Goal: Transaction & Acquisition: Purchase product/service

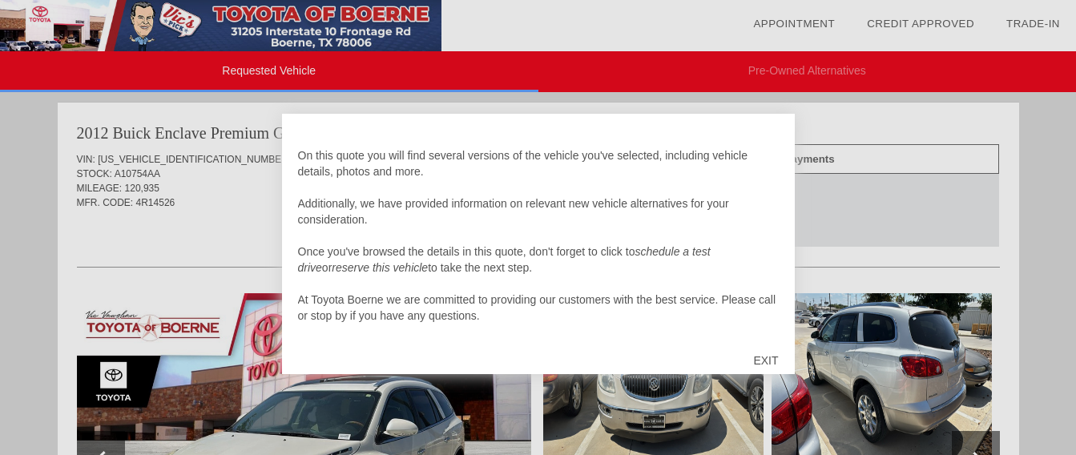
scroll to position [16, 0]
click at [766, 365] on div "EXIT" at bounding box center [765, 360] width 57 height 48
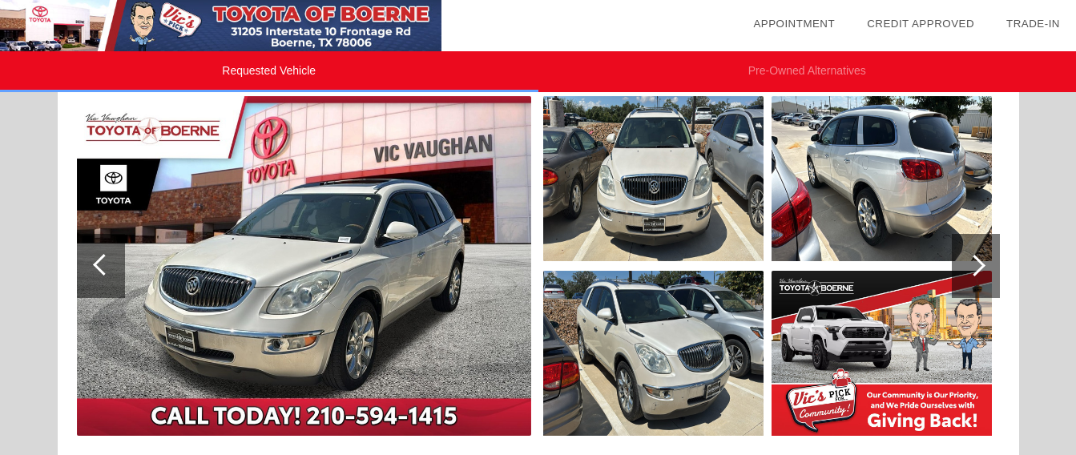
scroll to position [199, 0]
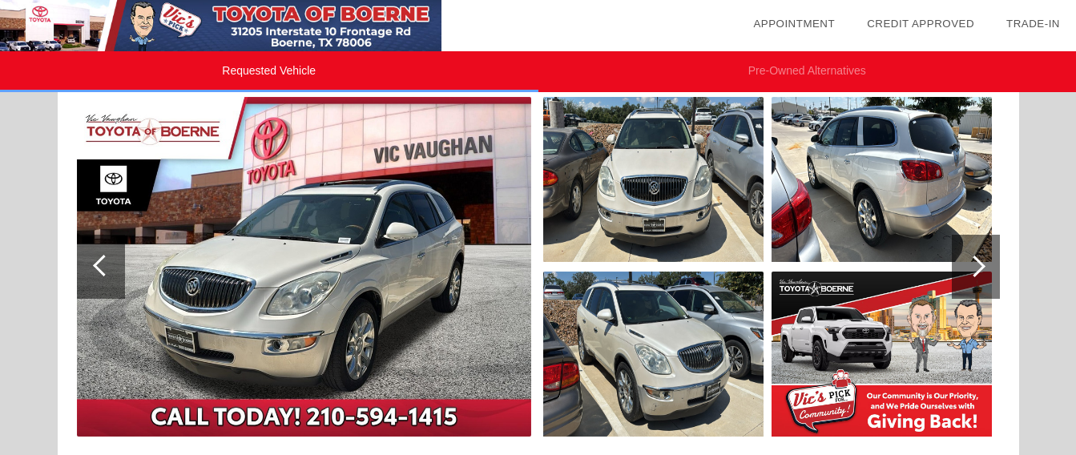
click at [978, 269] on div at bounding box center [975, 267] width 22 height 22
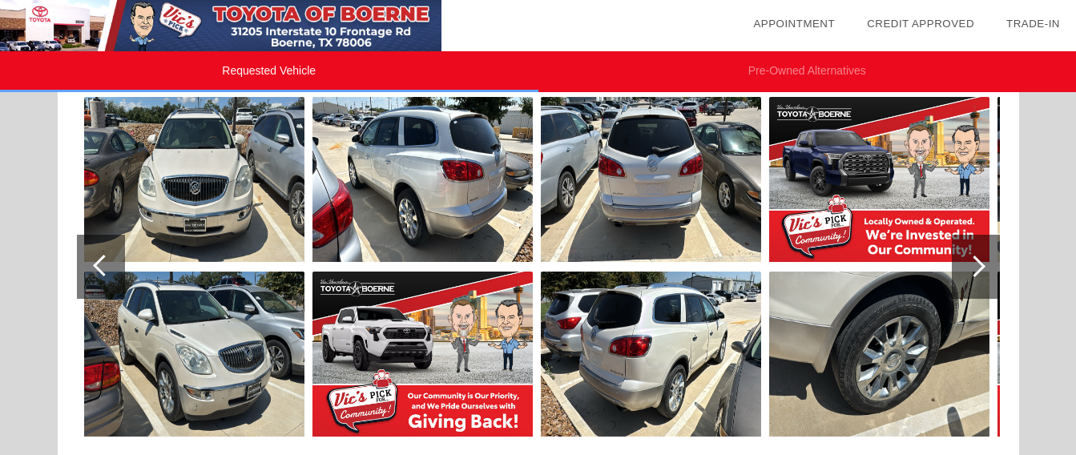
click at [978, 269] on div at bounding box center [975, 267] width 22 height 22
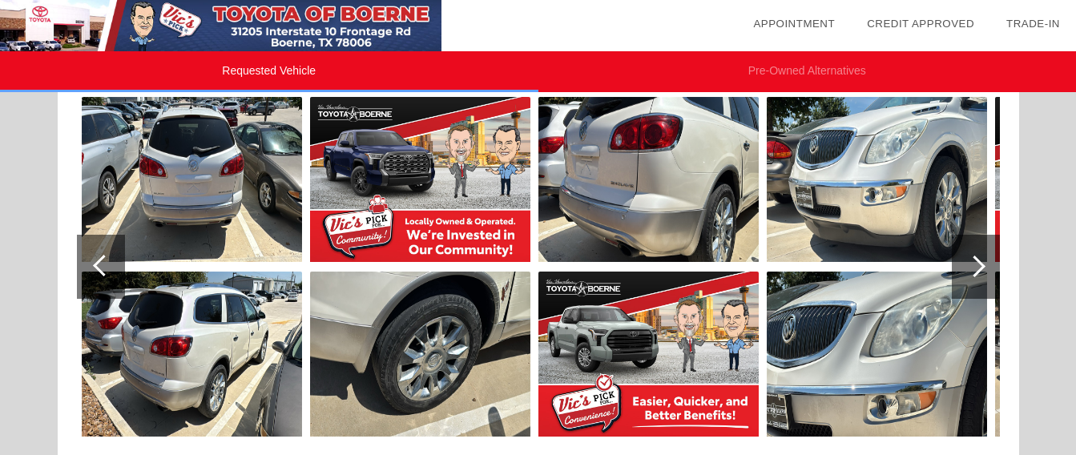
click at [978, 269] on div at bounding box center [975, 267] width 22 height 22
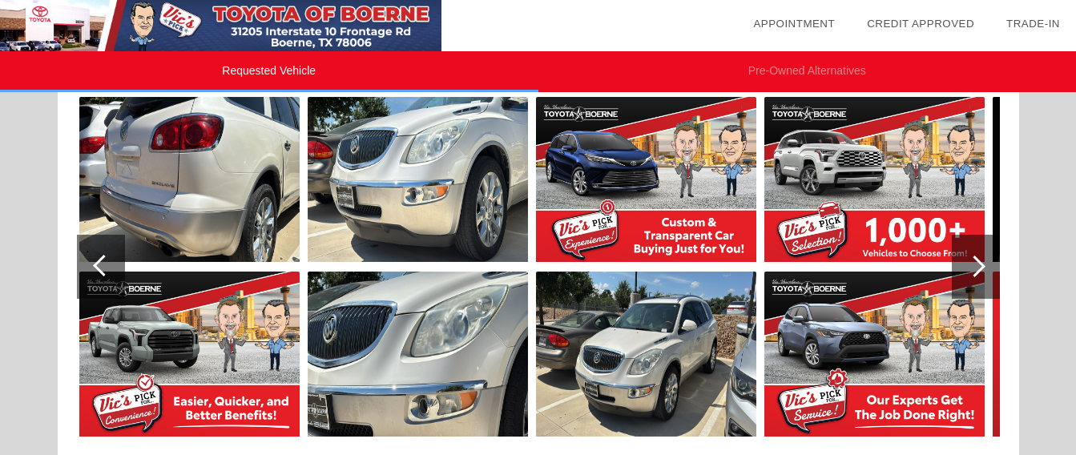
click at [981, 263] on div at bounding box center [975, 267] width 22 height 22
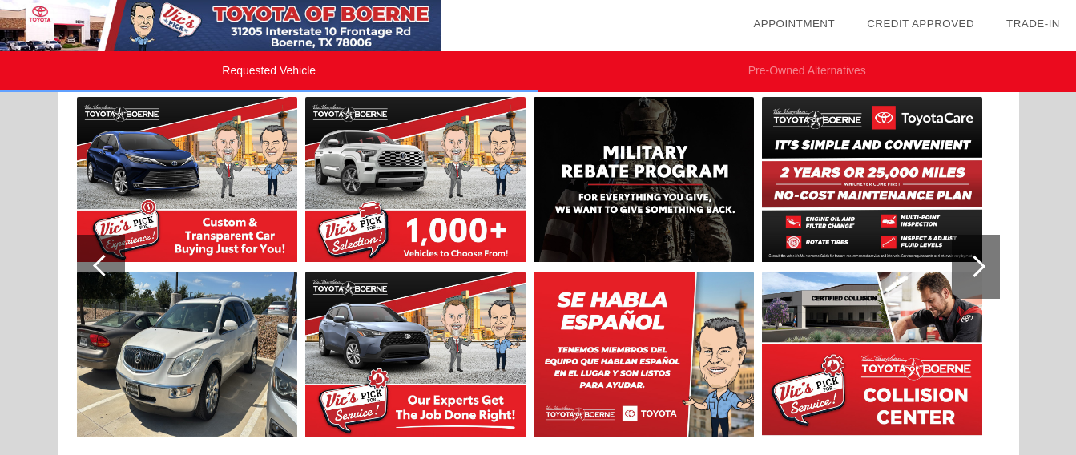
click at [981, 263] on div at bounding box center [975, 267] width 22 height 22
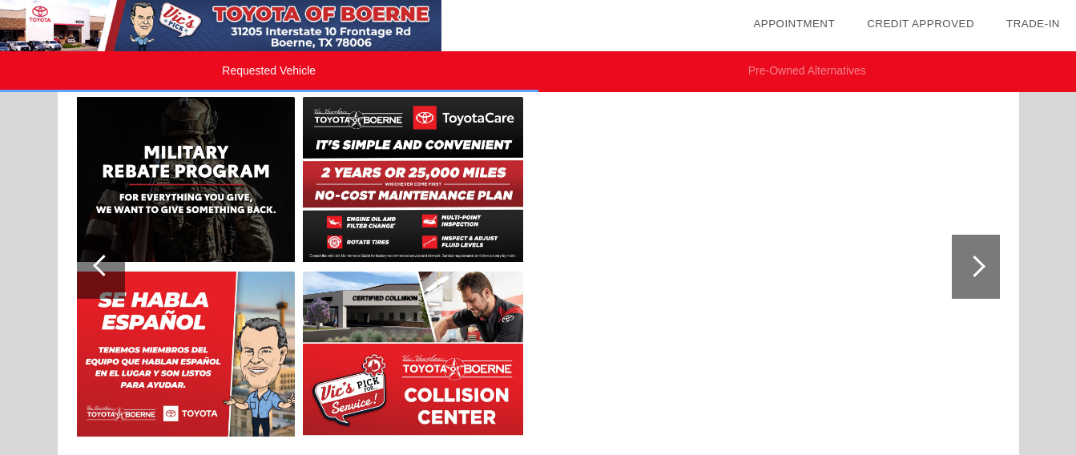
click at [981, 263] on div at bounding box center [975, 267] width 22 height 22
click at [95, 265] on div at bounding box center [104, 266] width 22 height 22
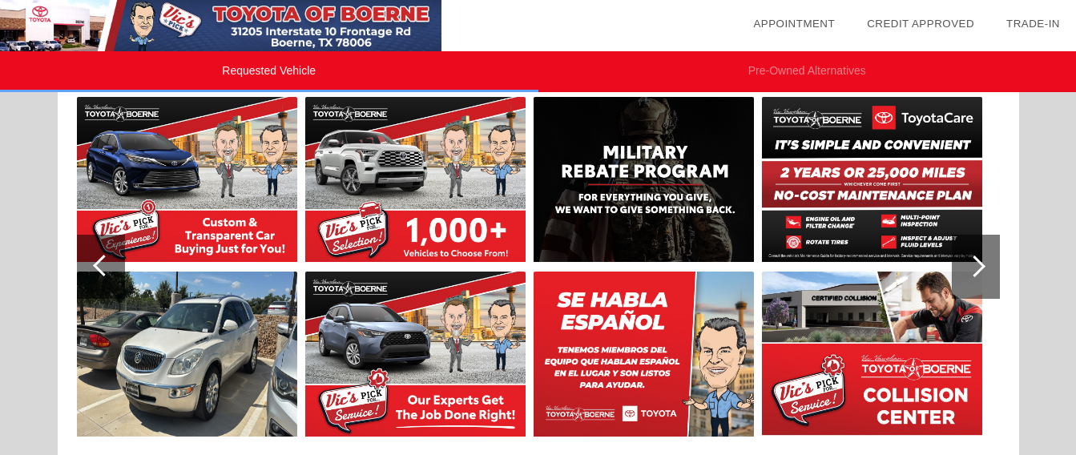
click at [95, 265] on div at bounding box center [104, 266] width 22 height 22
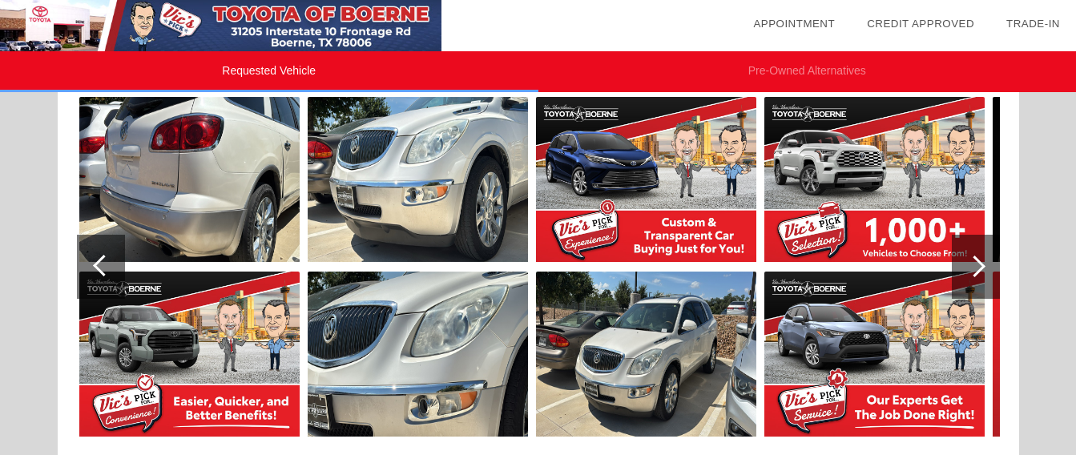
click at [95, 265] on div at bounding box center [104, 266] width 22 height 22
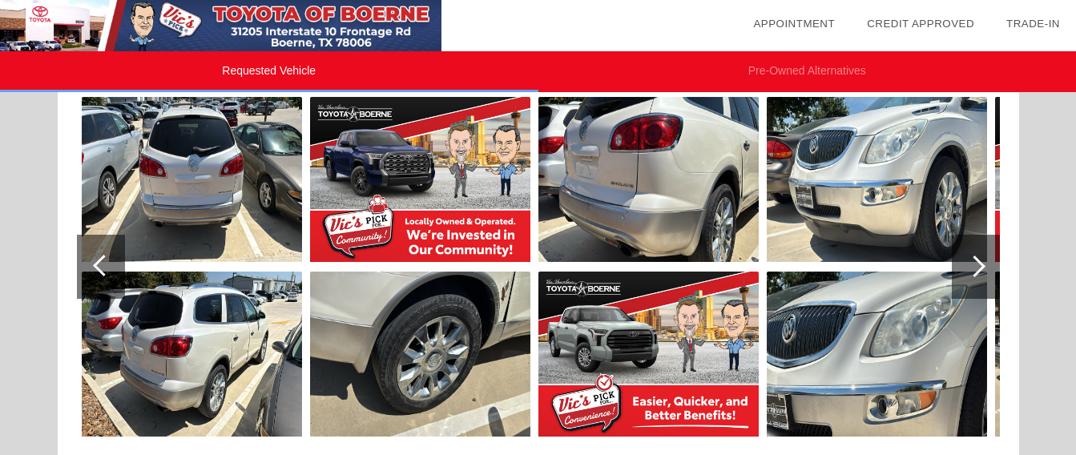
click at [95, 265] on div at bounding box center [104, 266] width 22 height 22
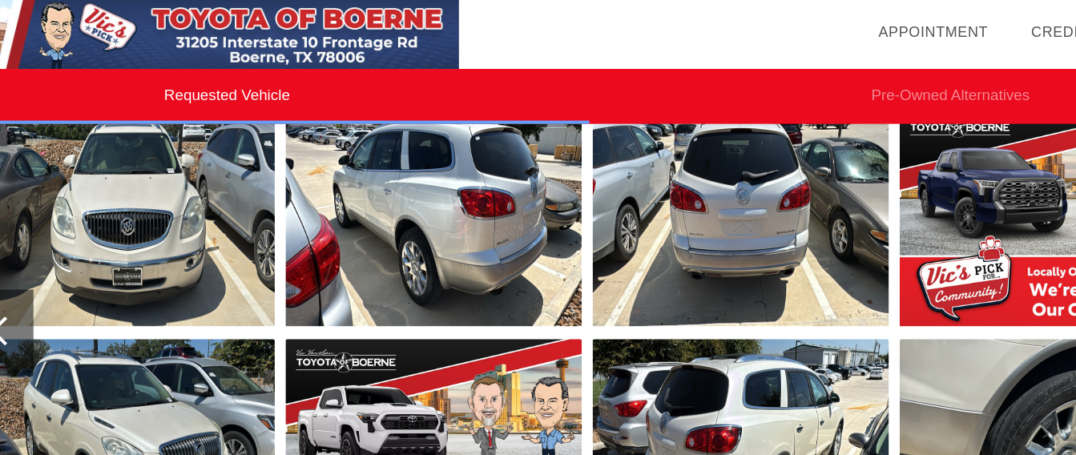
scroll to position [217, 0]
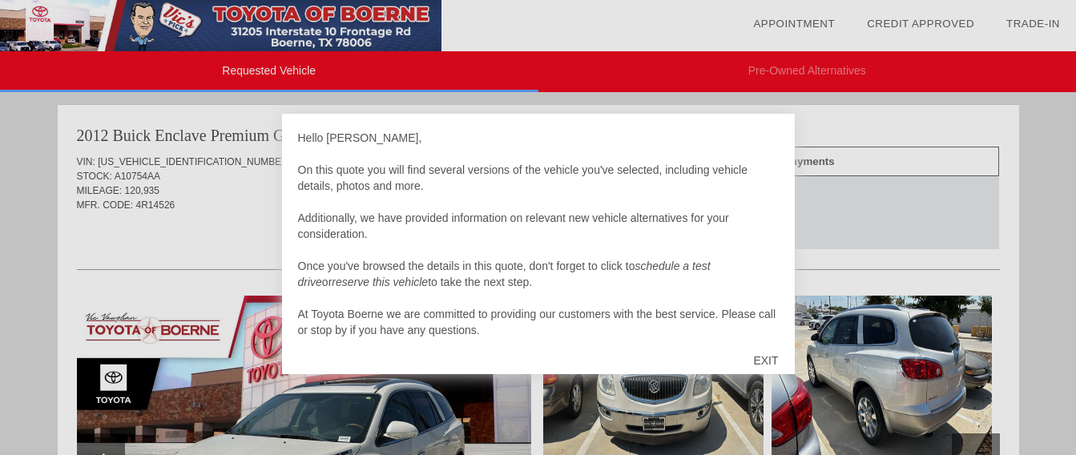
click at [769, 361] on div "EXIT" at bounding box center [765, 360] width 57 height 48
